Goal: Task Accomplishment & Management: Use online tool/utility

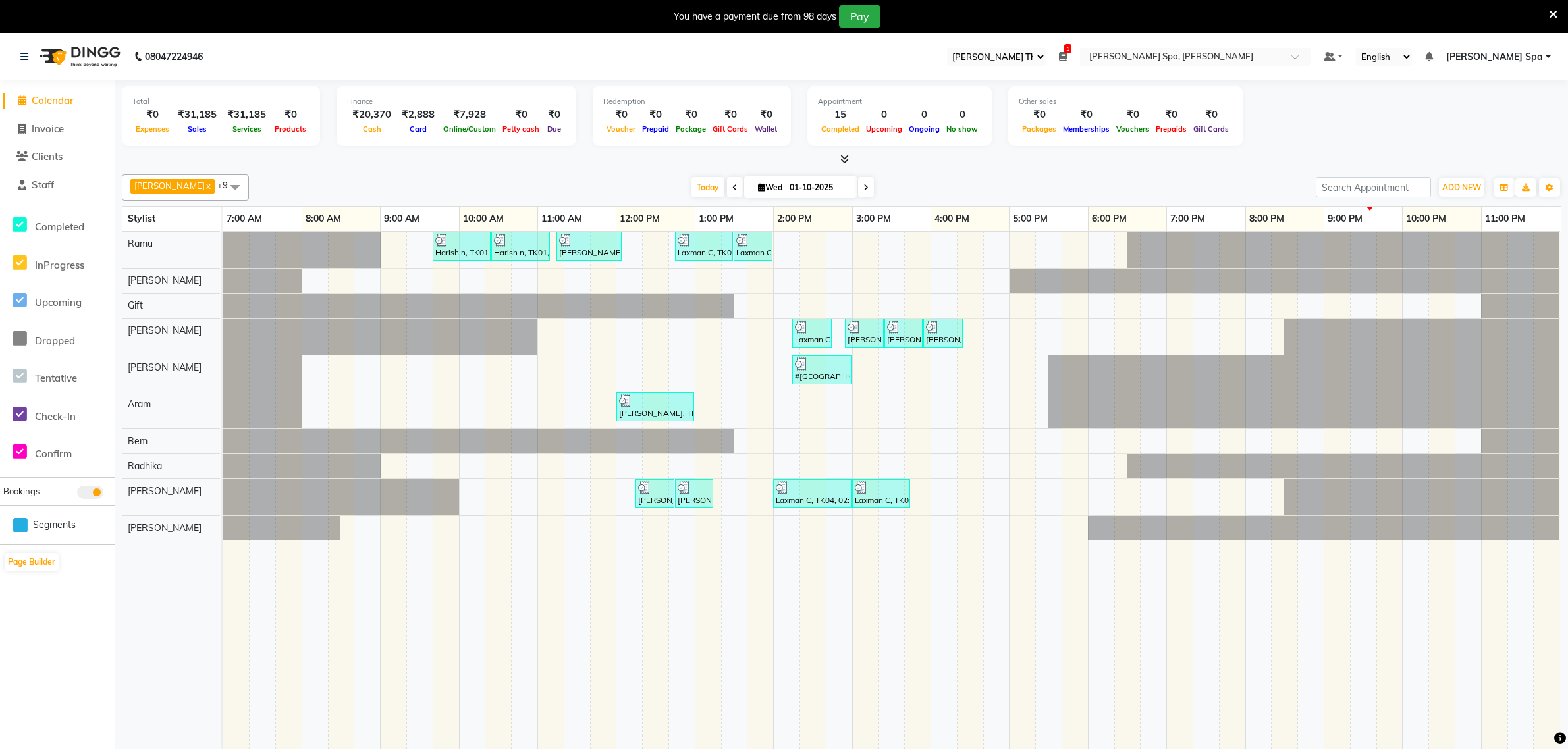
select select "100"
click at [41, 185] on span "Staff" at bounding box center [42, 184] width 22 height 12
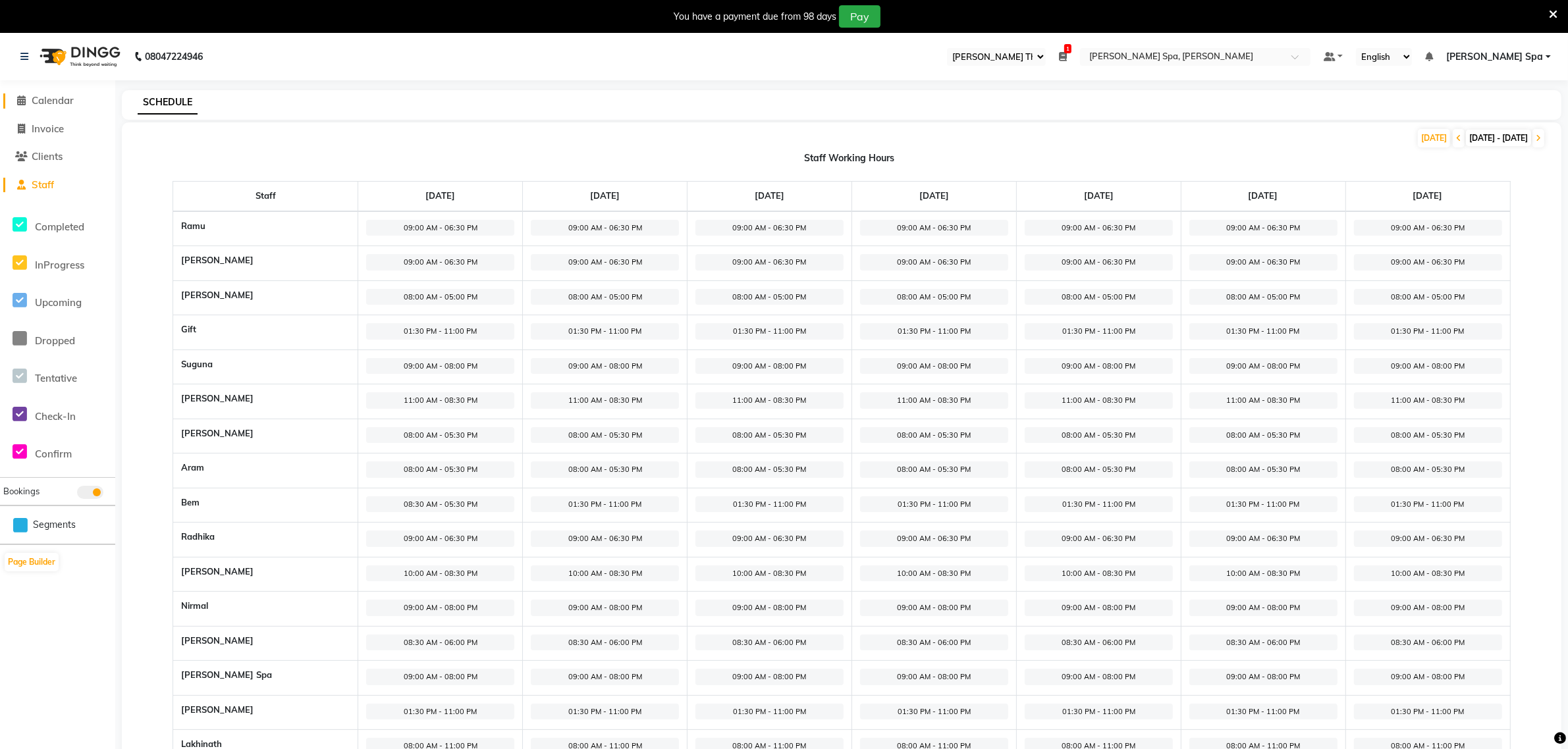
click at [35, 97] on span "Calendar" at bounding box center [53, 100] width 42 height 12
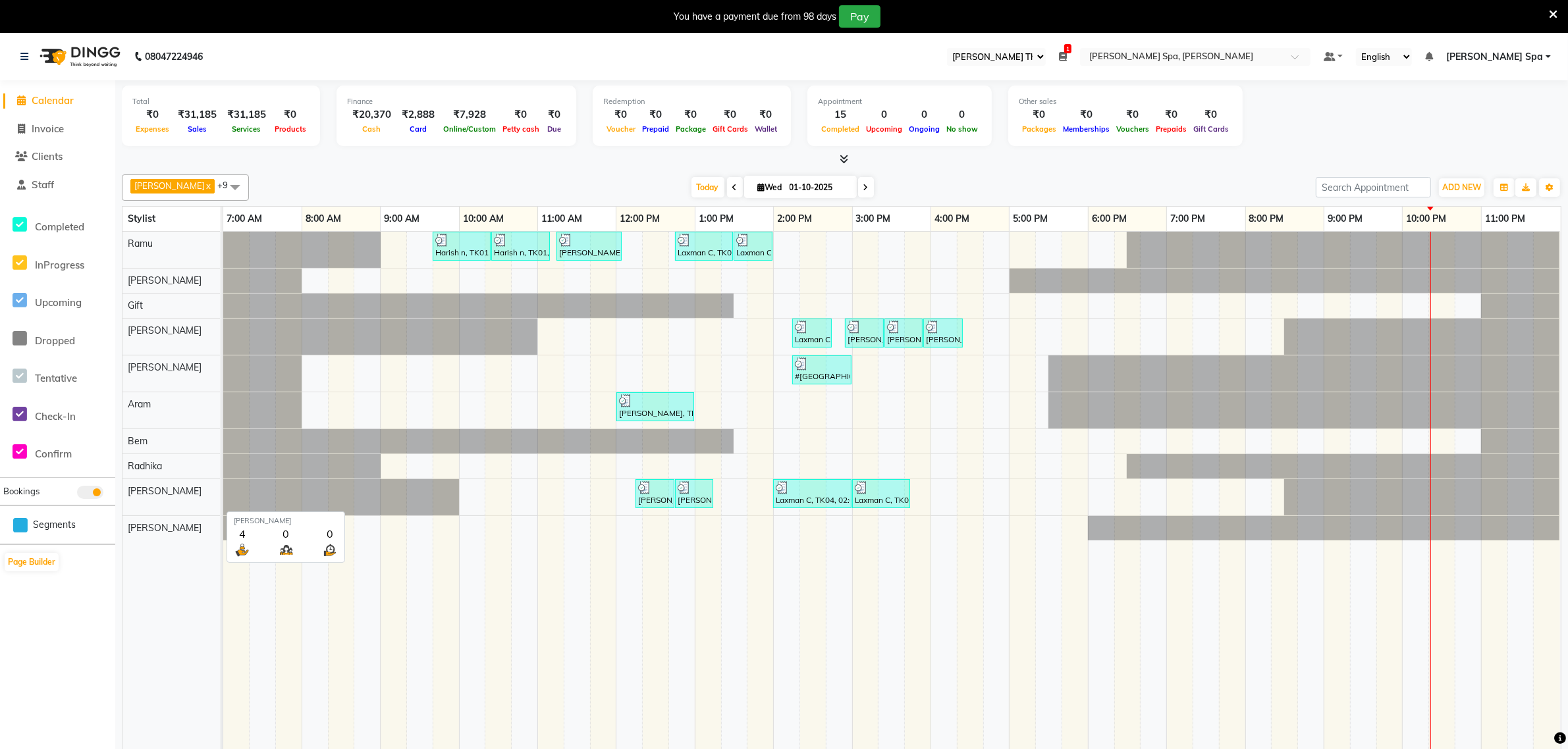
click at [168, 508] on div "[PERSON_NAME]" at bounding box center [171, 498] width 97 height 36
click at [1066, 54] on icon at bounding box center [1063, 56] width 8 height 10
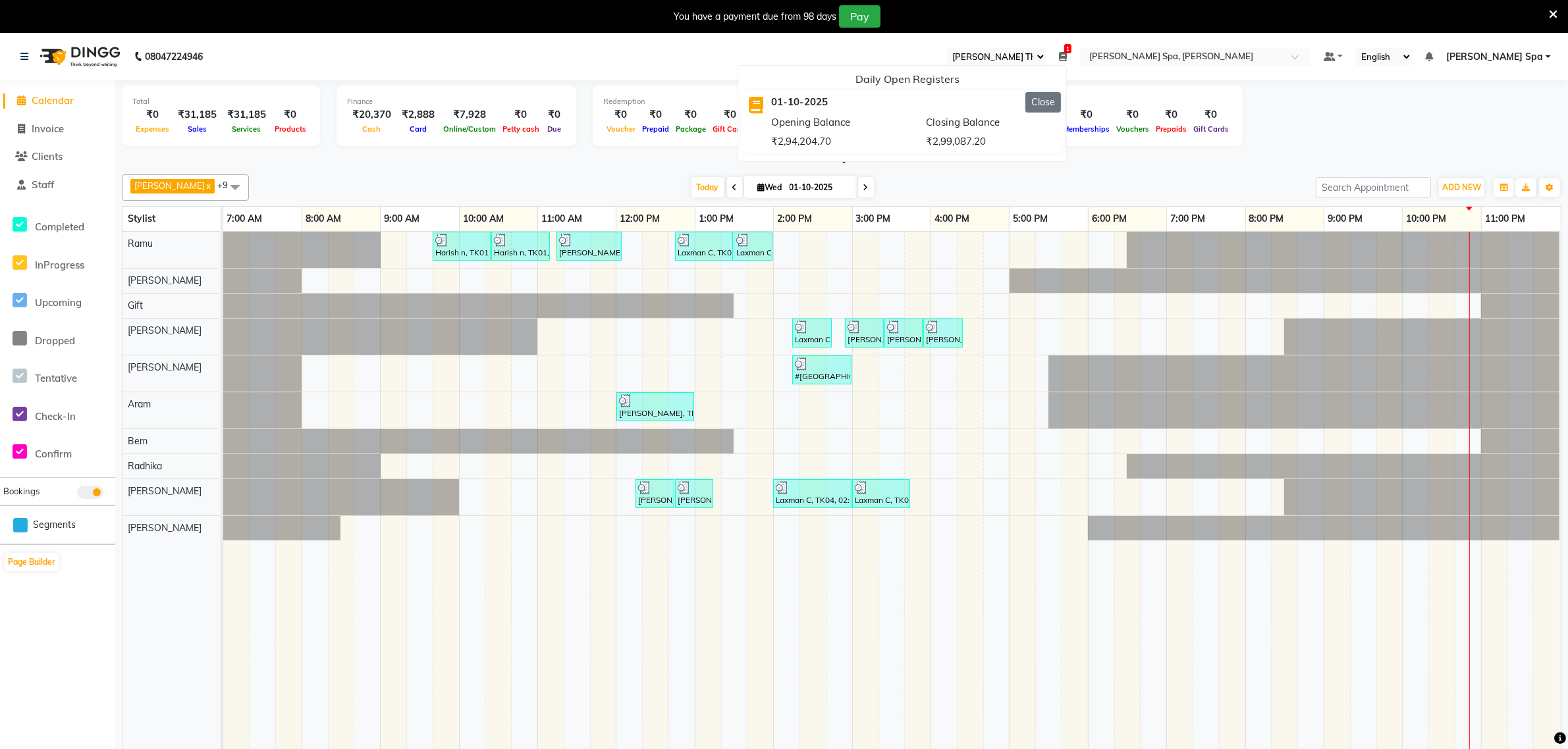
click at [1061, 98] on button "Close" at bounding box center [1042, 101] width 35 height 20
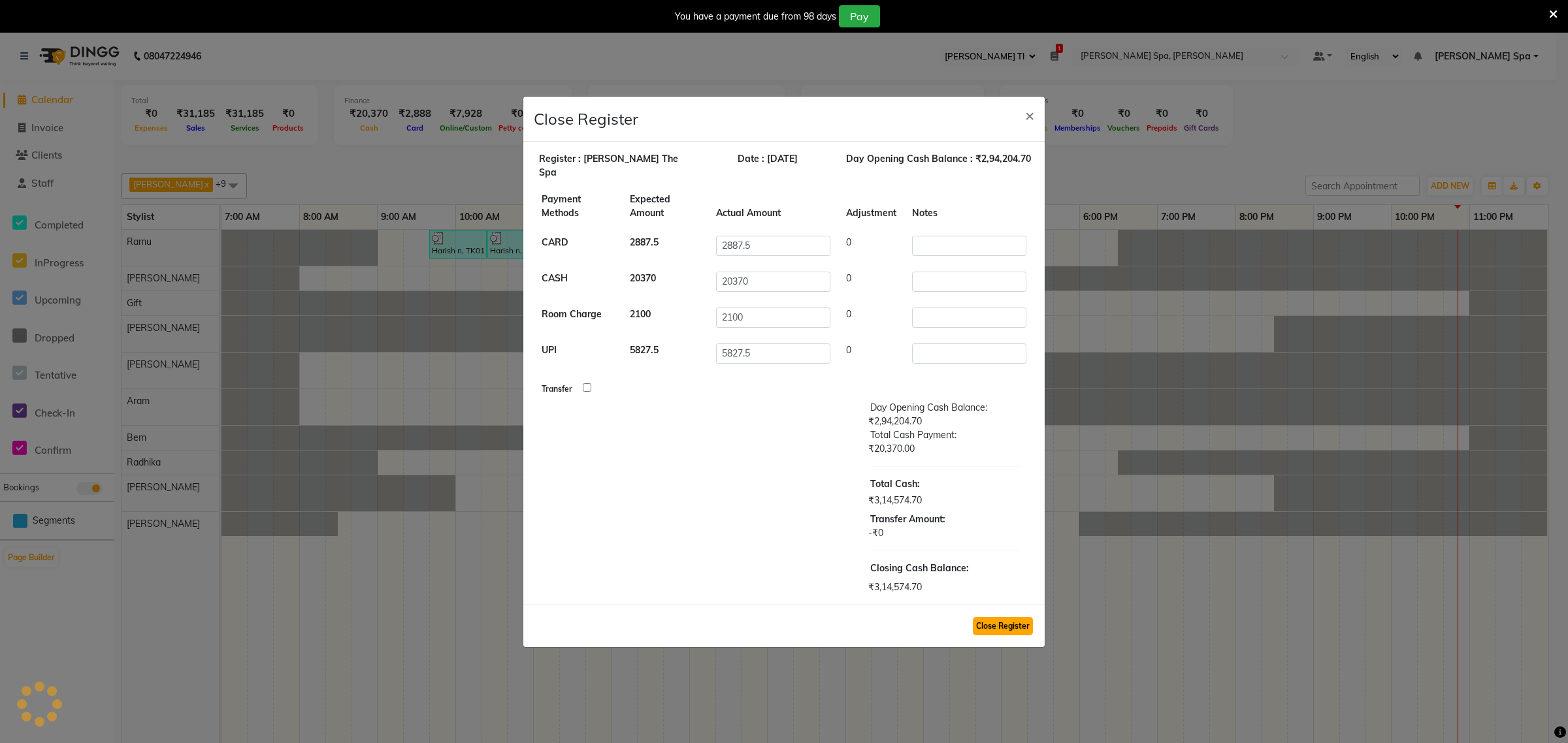
click at [998, 625] on button "Close Register" at bounding box center [1002, 625] width 60 height 18
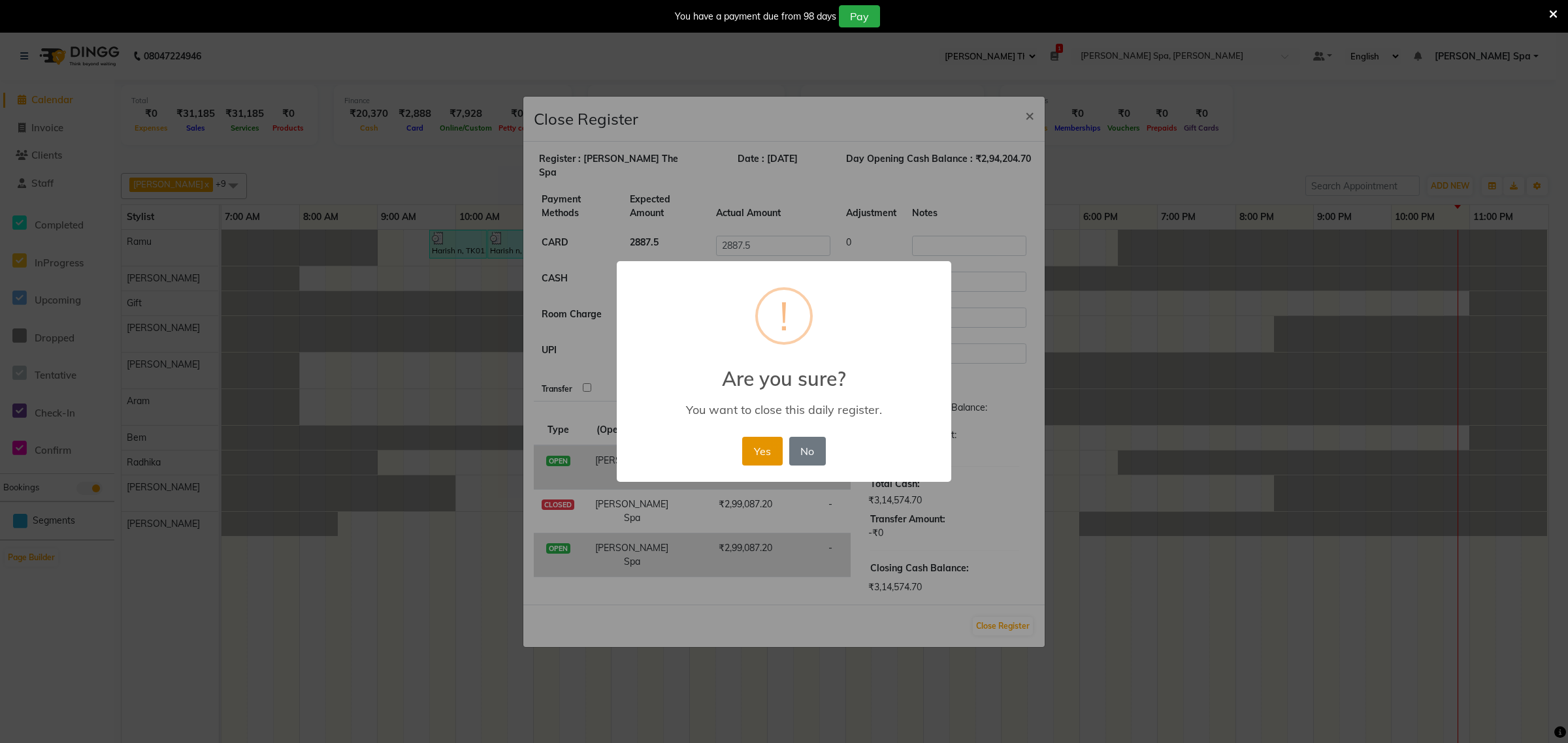
click at [775, 449] on button "Yes" at bounding box center [762, 451] width 40 height 28
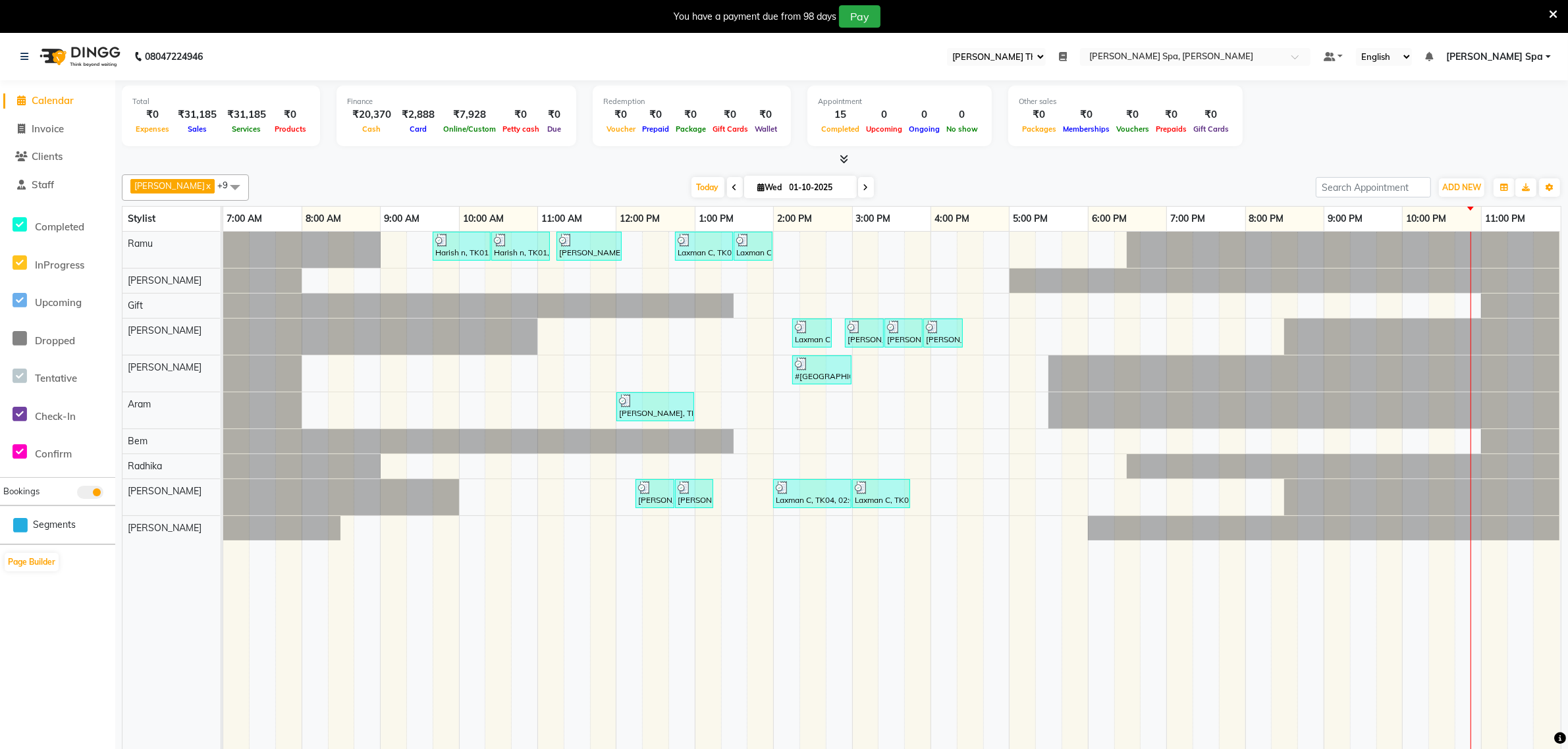
drag, startPoint x: 1319, startPoint y: 7, endPoint x: 1113, endPoint y: 54, distance: 211.3
click at [1066, 54] on icon at bounding box center [1063, 56] width 8 height 10
